Goal: Task Accomplishment & Management: Use online tool/utility

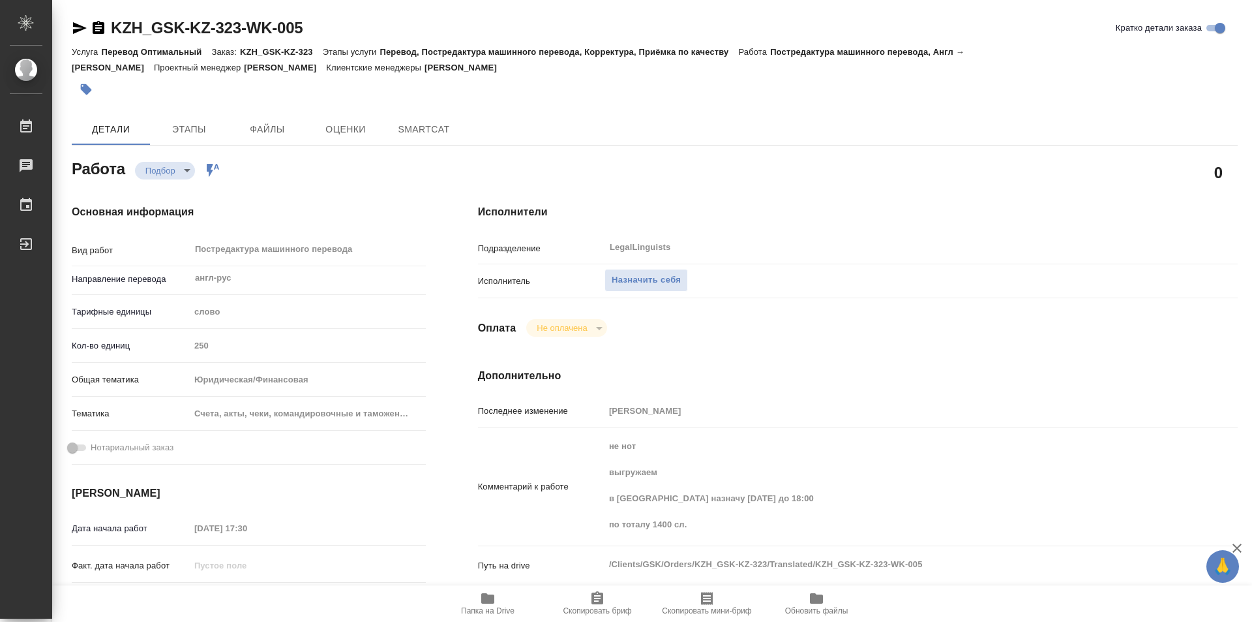
type textarea "x"
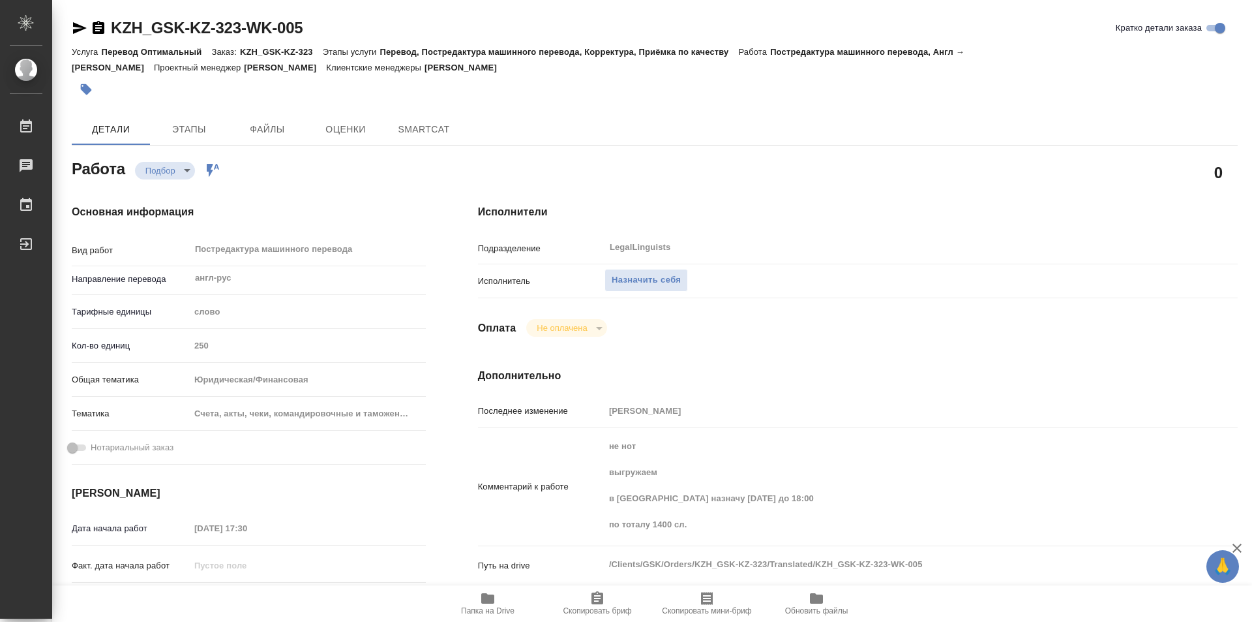
type textarea "x"
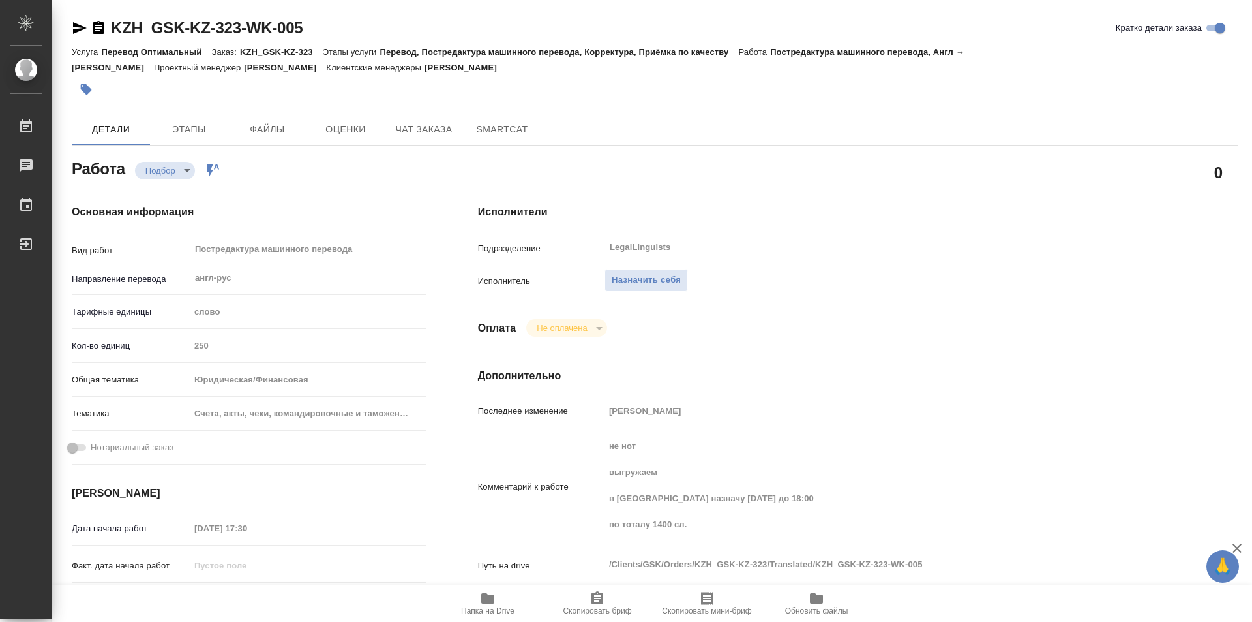
type textarea "x"
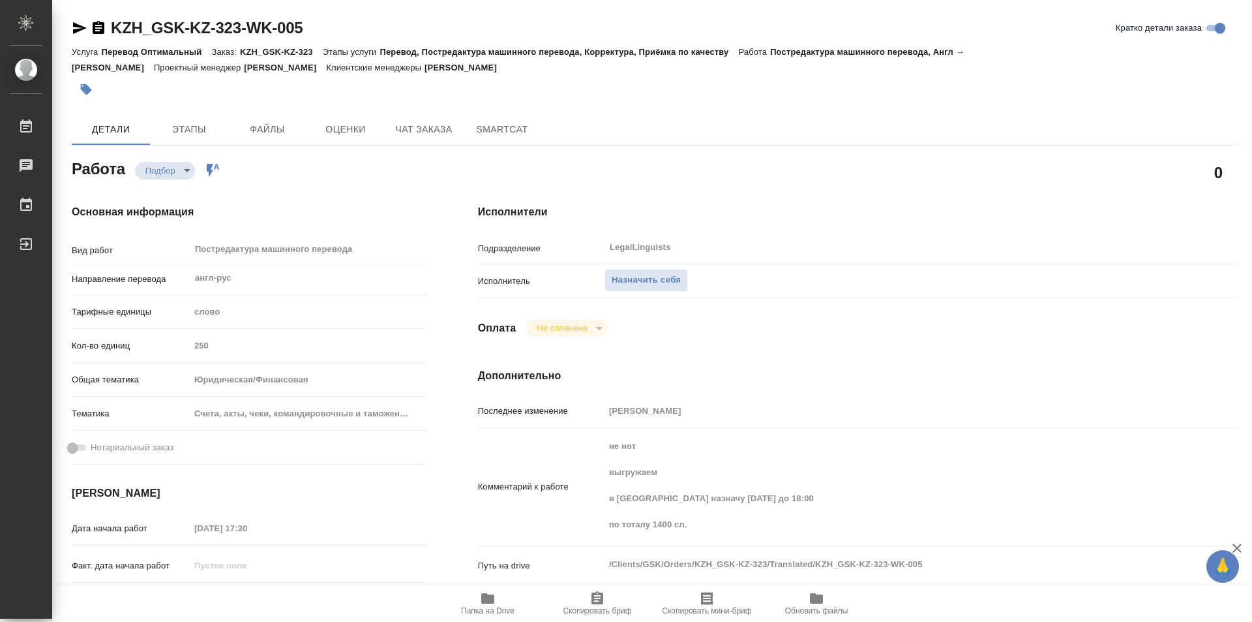
scroll to position [196, 0]
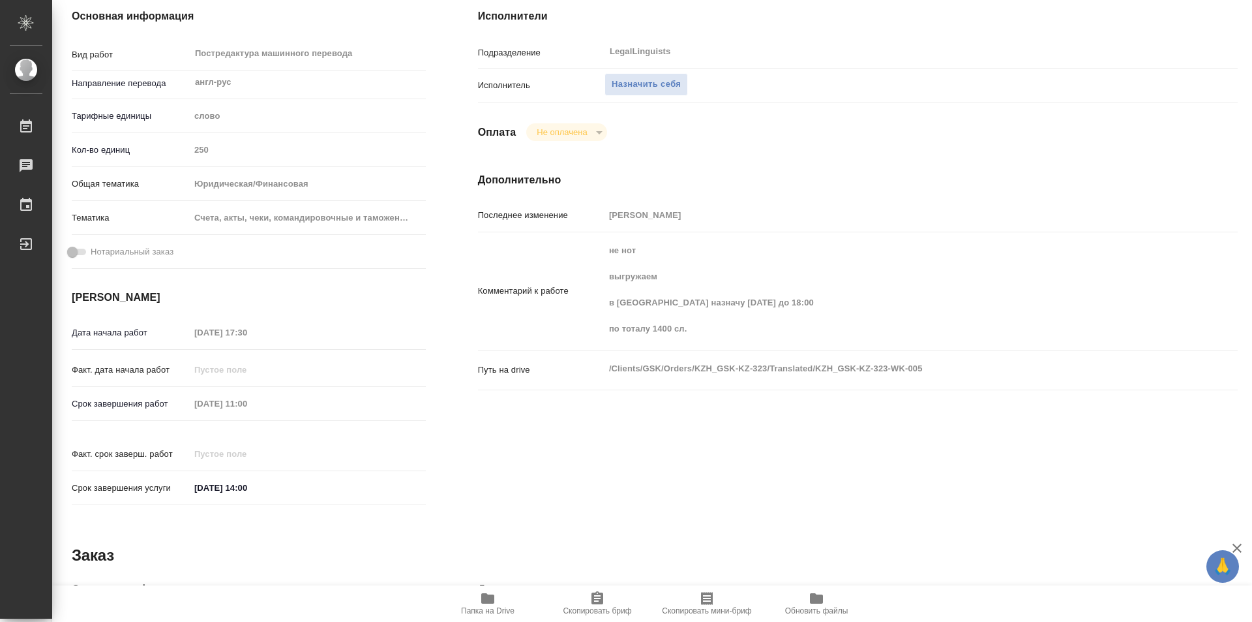
type textarea "x"
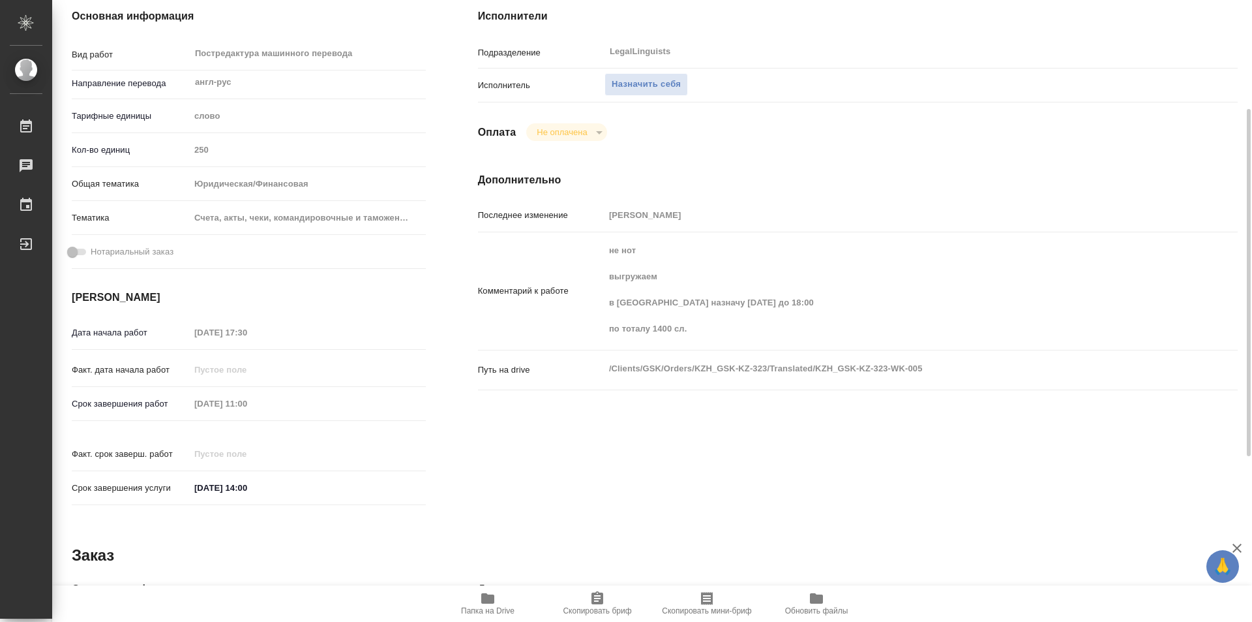
click at [485, 603] on icon "button" at bounding box center [487, 598] width 13 height 10
